Goal: Obtain resource: Obtain resource

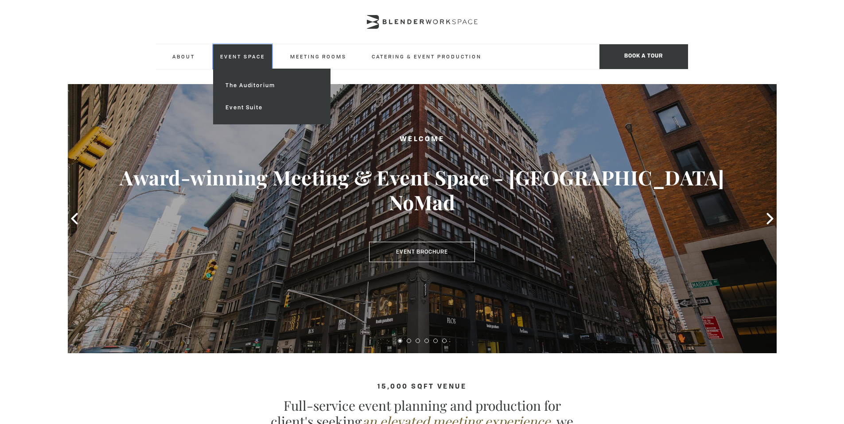
click at [225, 59] on link "Event Space" at bounding box center [242, 56] width 59 height 24
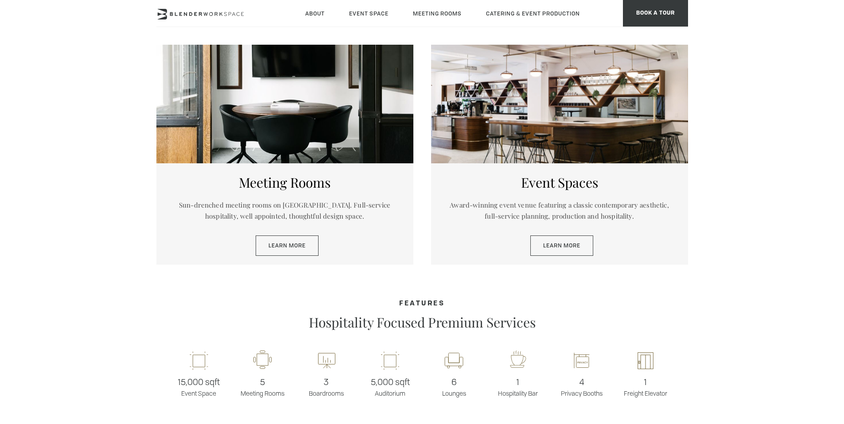
scroll to position [447, 0]
click at [562, 251] on link "Learn More" at bounding box center [561, 245] width 63 height 20
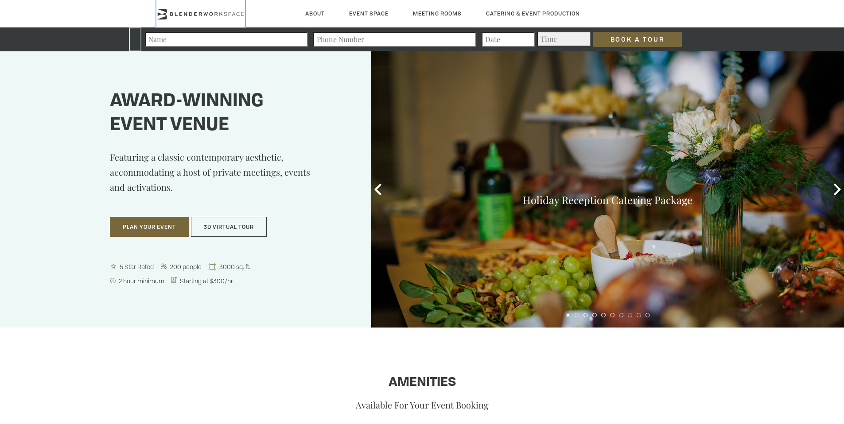
click at [211, 13] on icon at bounding box center [200, 14] width 89 height 11
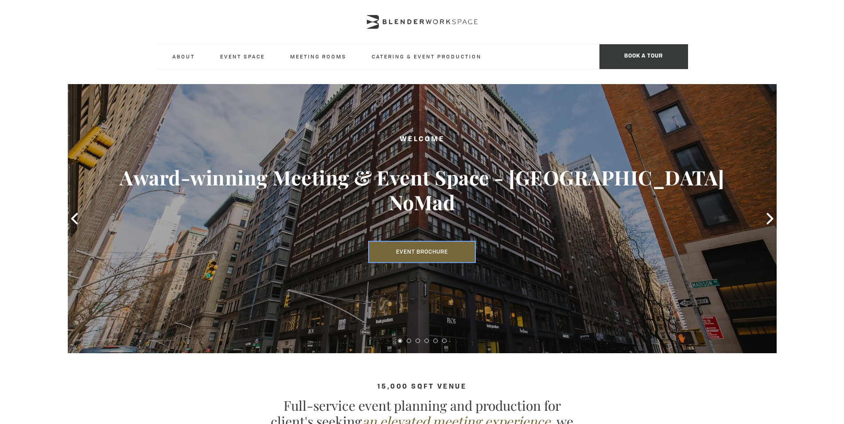
click at [410, 242] on link "Event Brochure" at bounding box center [422, 252] width 106 height 20
